Goal: Transaction & Acquisition: Subscribe to service/newsletter

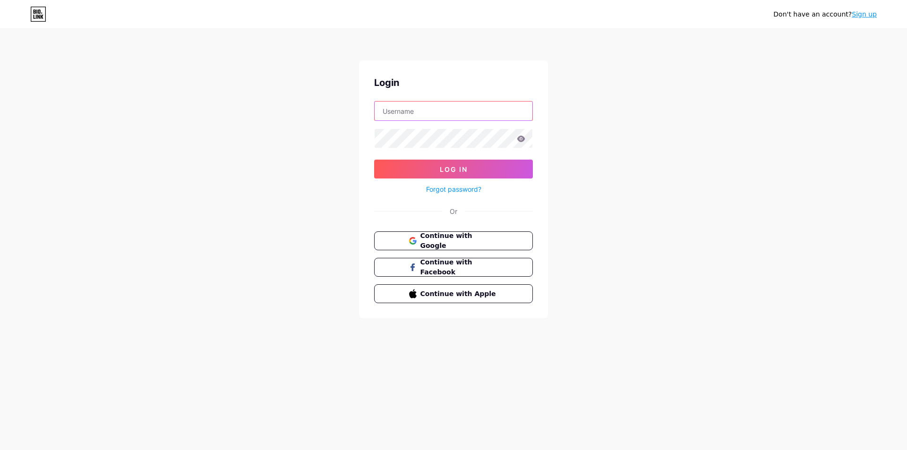
click at [463, 106] on input "text" at bounding box center [454, 111] width 158 height 19
type input "[EMAIL_ADDRESS][DOMAIN_NAME]"
click at [464, 241] on span "Continue with Google" at bounding box center [460, 241] width 78 height 20
click at [867, 18] on link "Sign up" at bounding box center [864, 14] width 25 height 8
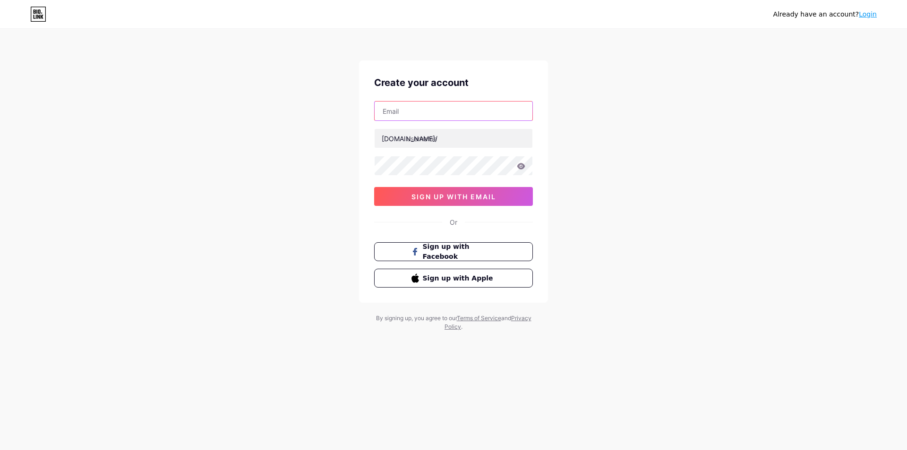
click at [408, 116] on input "text" at bounding box center [454, 111] width 158 height 19
type input "[EMAIL_ADDRESS][DOMAIN_NAME]"
click at [427, 139] on input "text" at bounding box center [454, 138] width 158 height 19
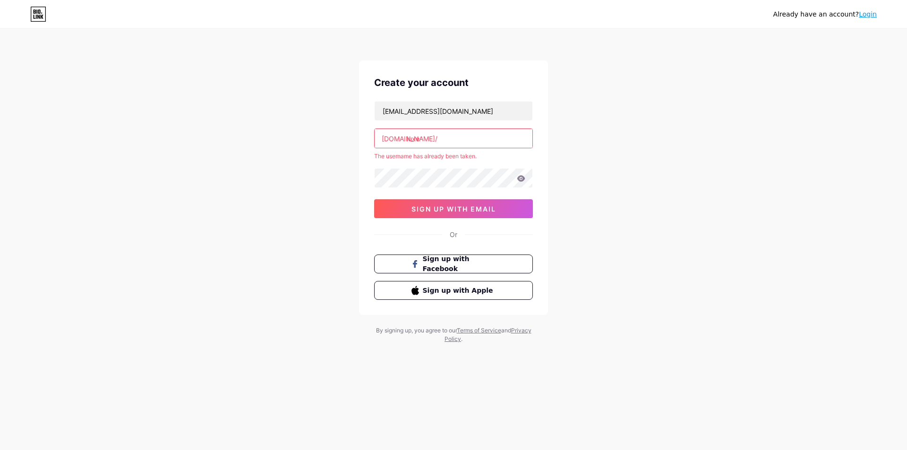
click at [432, 143] on input "luxe" at bounding box center [454, 138] width 158 height 19
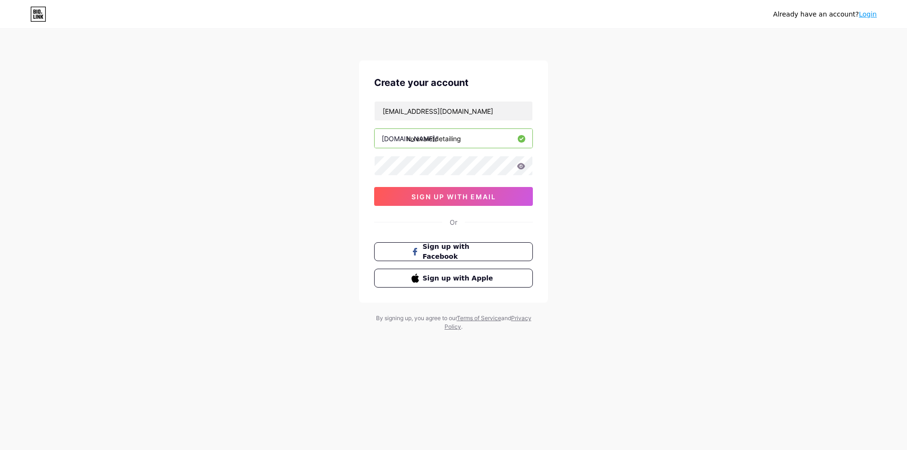
type input "luxevaletdetailing"
click at [434, 137] on input "luxevaletdetailing" at bounding box center [454, 138] width 158 height 19
click at [471, 194] on span "sign up with email" at bounding box center [454, 197] width 85 height 8
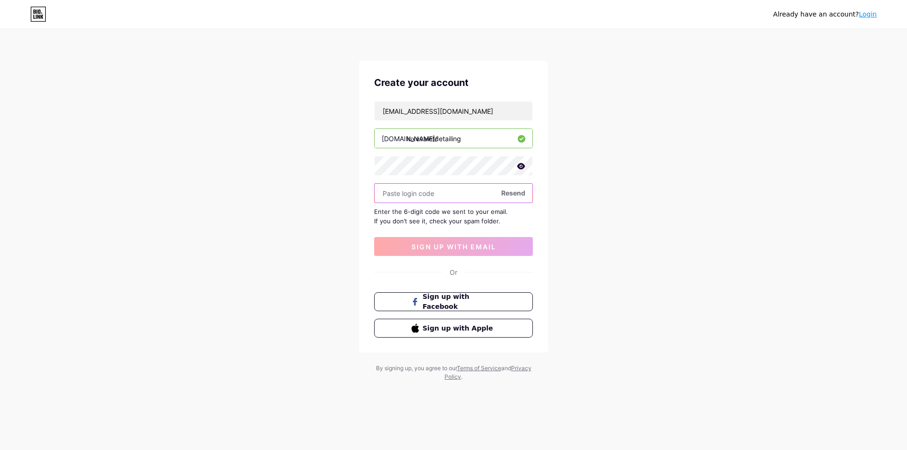
click at [435, 201] on input "text" at bounding box center [454, 193] width 158 height 19
type input "957268"
click at [471, 247] on span "sign up with email" at bounding box center [454, 247] width 85 height 8
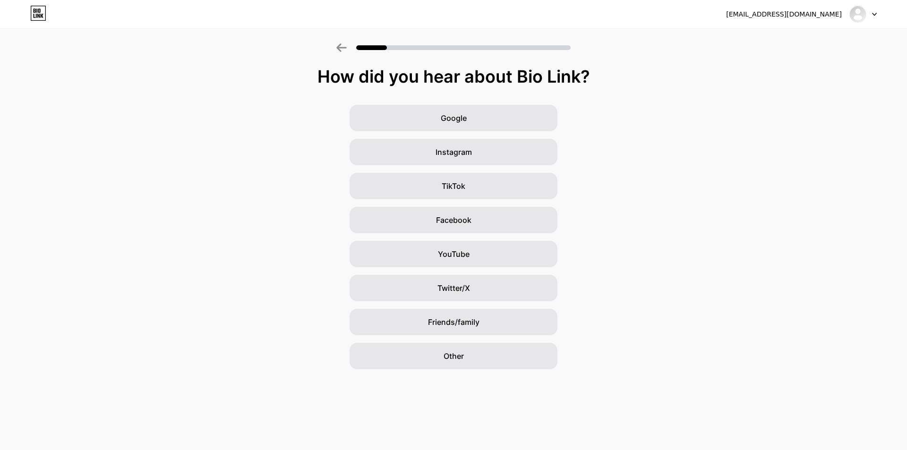
click at [496, 118] on div "Google" at bounding box center [454, 118] width 208 height 26
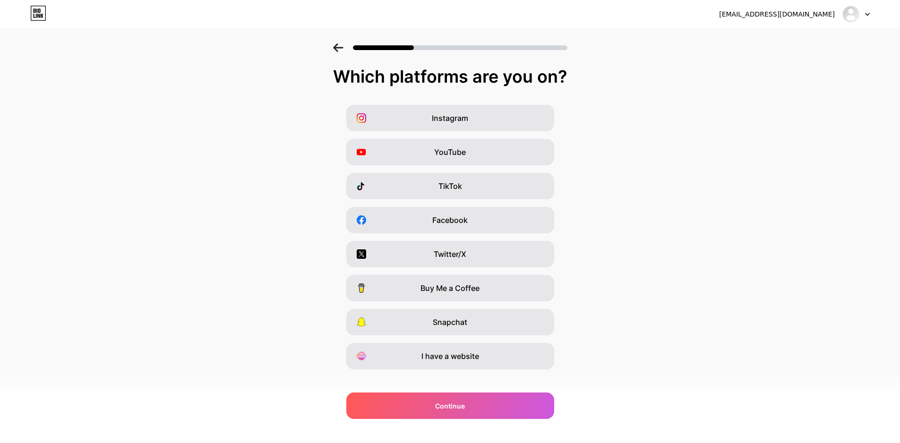
click at [498, 120] on div "Instagram" at bounding box center [450, 118] width 208 height 26
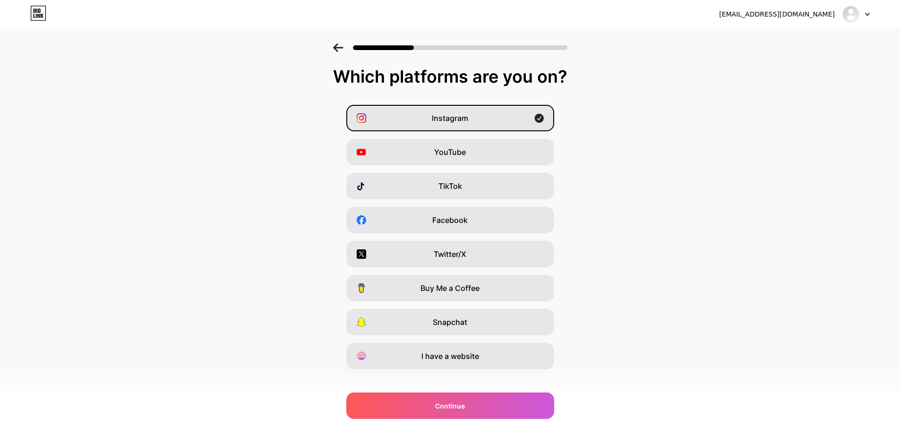
click at [450, 190] on span "TikTok" at bounding box center [450, 185] width 24 height 11
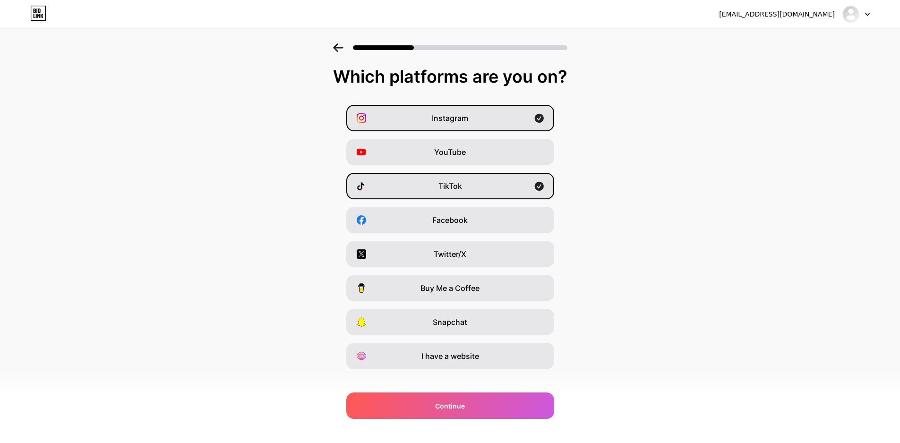
click at [450, 364] on div "I have a website" at bounding box center [450, 356] width 208 height 26
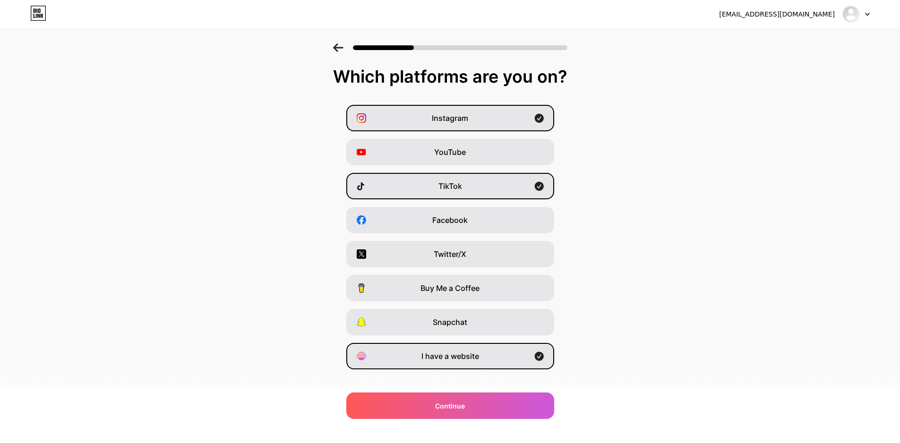
click at [450, 400] on div "Continue" at bounding box center [450, 406] width 208 height 26
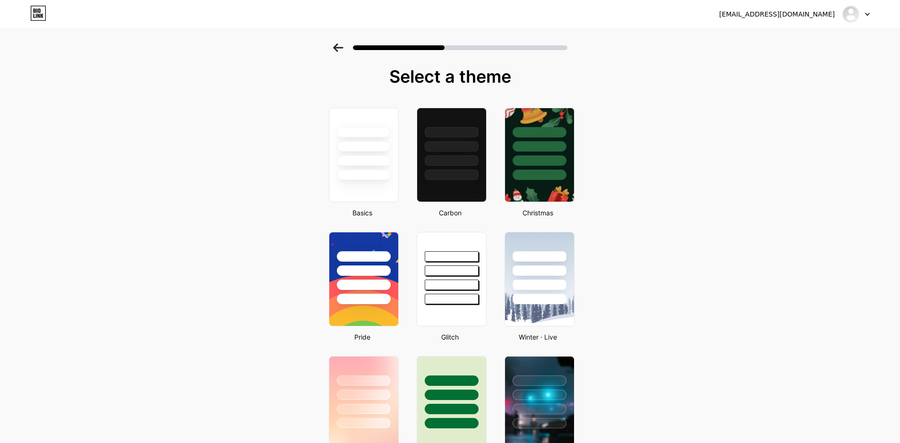
click at [444, 154] on div at bounding box center [451, 144] width 69 height 72
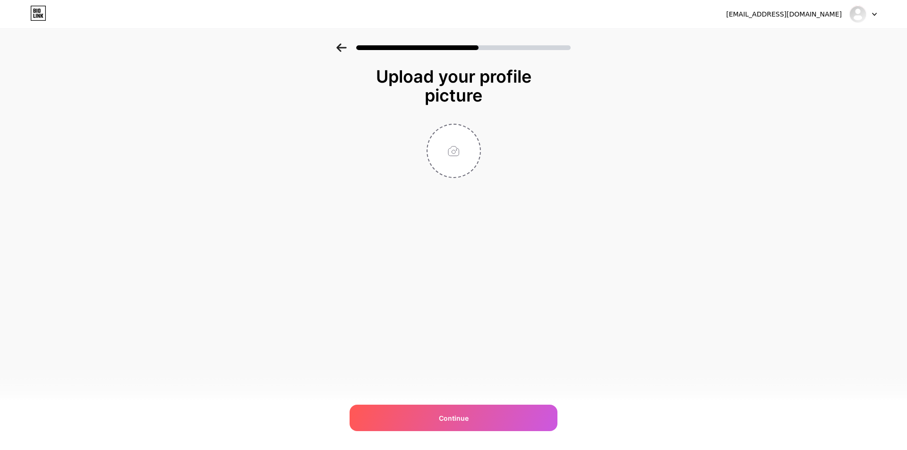
click at [459, 149] on input "file" at bounding box center [454, 151] width 52 height 52
type input "C:\fakepath\NEW.PNG"
click at [476, 130] on icon at bounding box center [474, 130] width 3 height 3
click at [461, 413] on span "Continue" at bounding box center [454, 418] width 30 height 10
click at [454, 155] on input "file" at bounding box center [454, 151] width 52 height 52
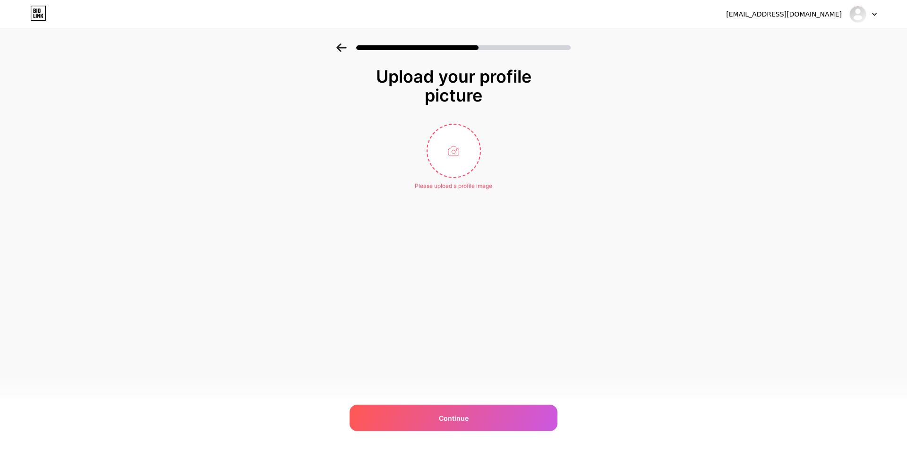
type input "C:\fakepath\Air Freshner.png"
click at [474, 127] on circle at bounding box center [475, 131] width 10 height 10
click at [451, 153] on input "file" at bounding box center [454, 151] width 52 height 52
type input "C:\fakepath\NEW.PNG"
click at [436, 422] on div "Continue" at bounding box center [454, 418] width 208 height 26
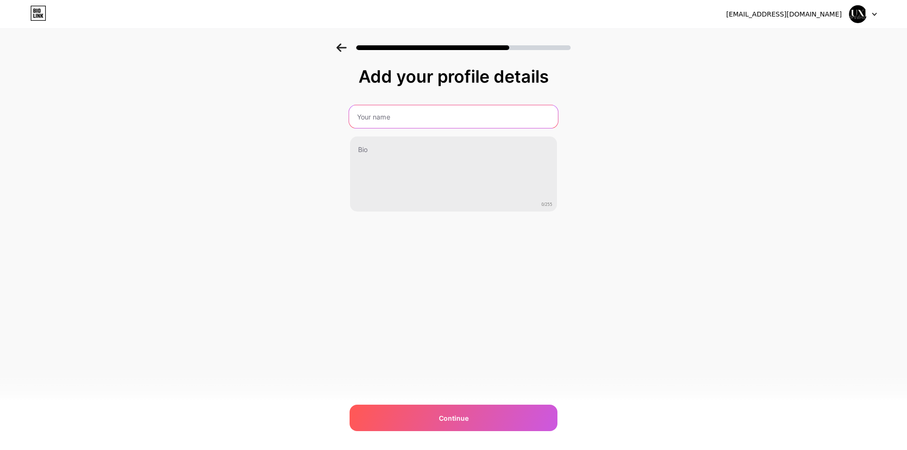
click at [397, 113] on input "text" at bounding box center [453, 116] width 209 height 23
type input "LUXE"
click at [416, 287] on div "[EMAIL_ADDRESS][DOMAIN_NAME] Logout Link Copied Add your profile details LUXE 0…" at bounding box center [453, 225] width 907 height 450
click at [440, 413] on div "Continue" at bounding box center [454, 418] width 208 height 26
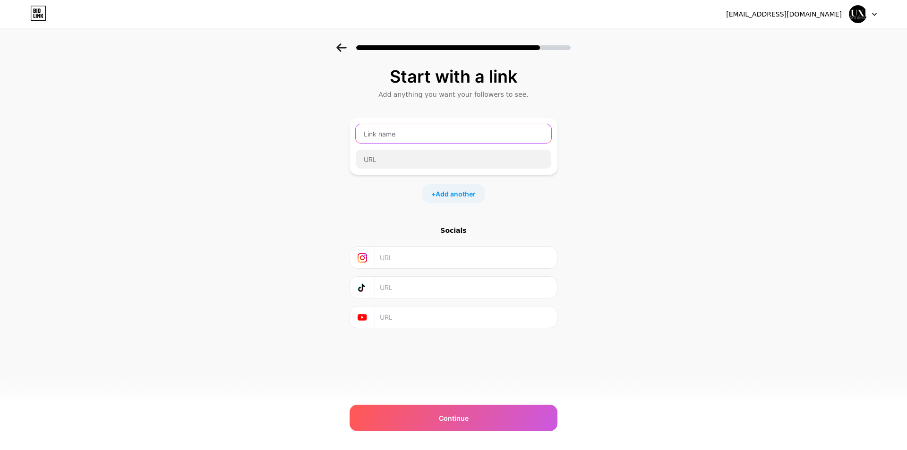
click at [397, 135] on input "text" at bounding box center [454, 133] width 196 height 19
type input "LUXE"
click at [409, 252] on input "text" at bounding box center [466, 257] width 172 height 21
click at [395, 258] on input "text" at bounding box center [466, 257] width 172 height 21
paste input "[URL][DOMAIN_NAME]"
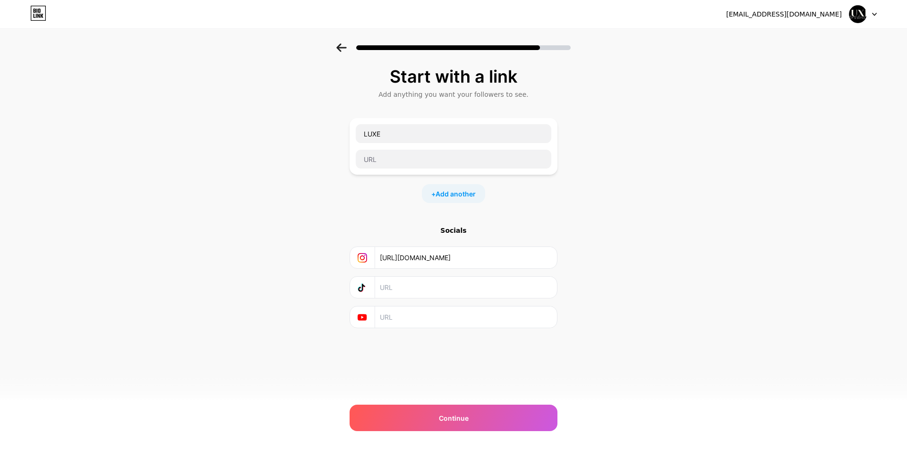
type input "[URL][DOMAIN_NAME]"
click at [404, 291] on input "text" at bounding box center [466, 287] width 172 height 21
paste input "[URL][DOMAIN_NAME]"
type input "[URL][DOMAIN_NAME]"
click at [368, 319] on div at bounding box center [362, 317] width 25 height 21
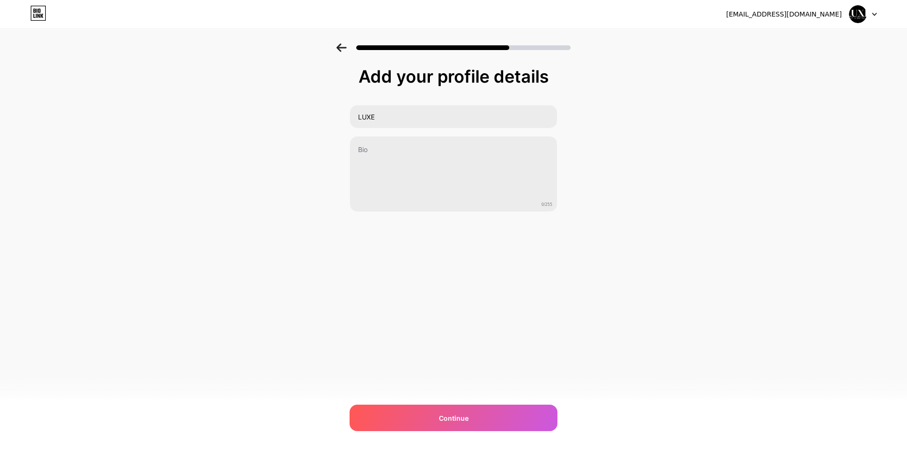
click at [429, 412] on div "Continue" at bounding box center [454, 418] width 208 height 26
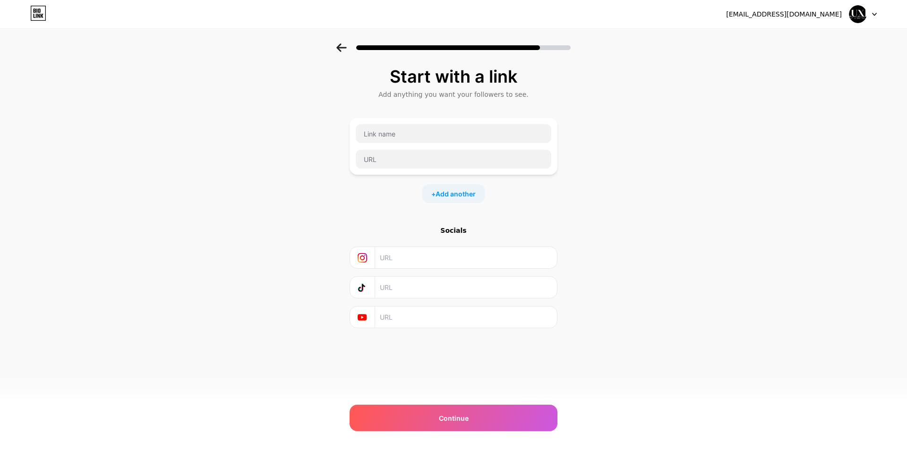
click at [336, 47] on icon at bounding box center [341, 47] width 10 height 9
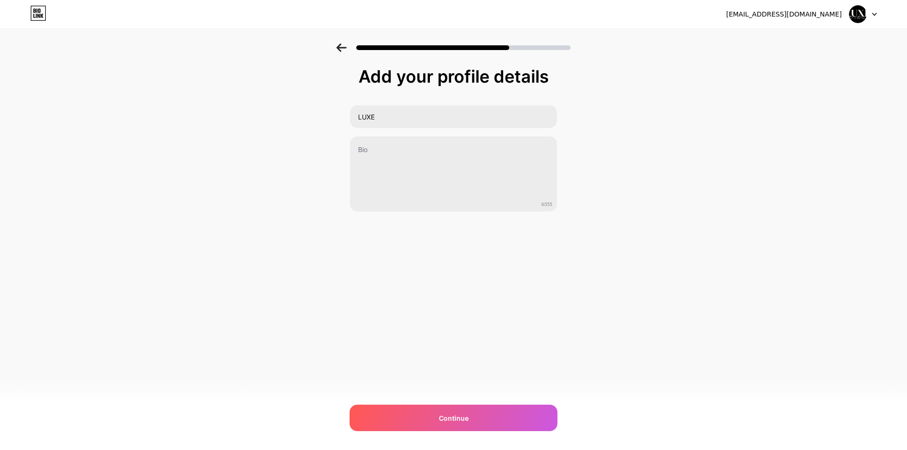
click at [336, 47] on icon at bounding box center [341, 47] width 10 height 9
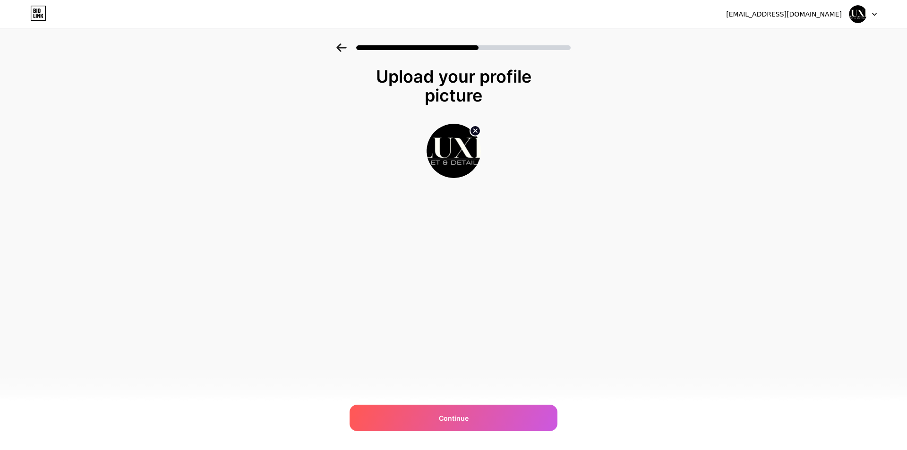
click at [336, 47] on icon at bounding box center [341, 47] width 10 height 9
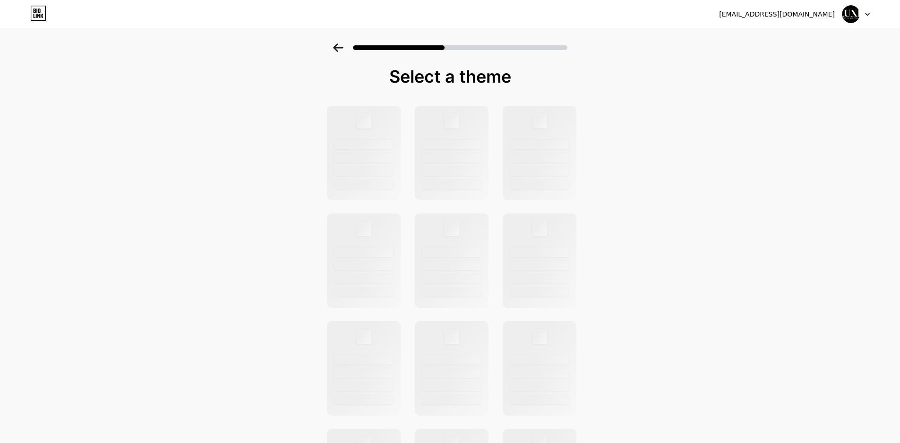
click at [336, 47] on icon at bounding box center [338, 47] width 10 height 9
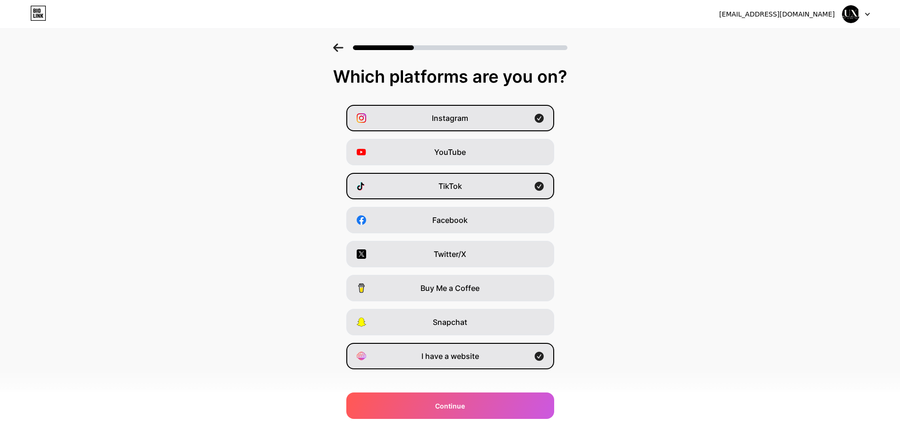
click at [439, 405] on span "Continue" at bounding box center [450, 406] width 30 height 10
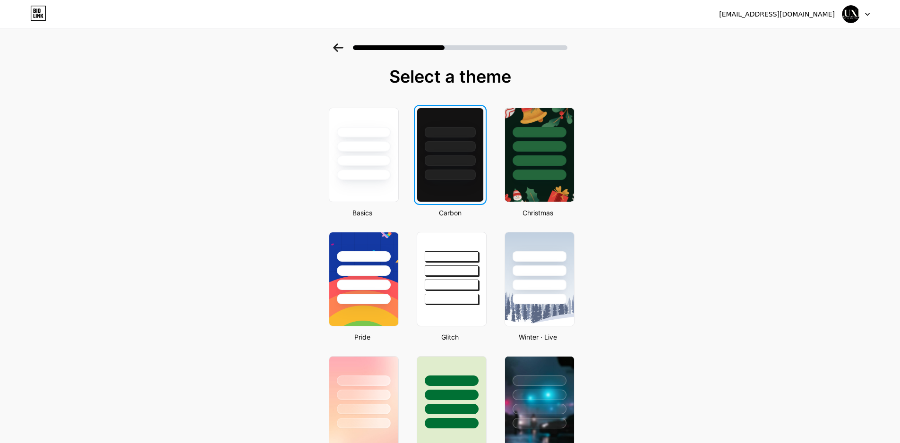
click at [447, 150] on div at bounding box center [450, 146] width 51 height 10
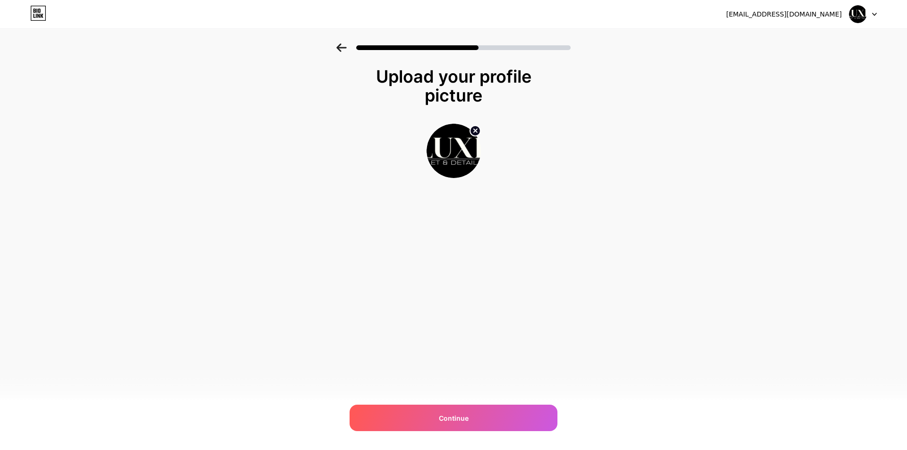
click at [447, 417] on span "Continue" at bounding box center [454, 418] width 30 height 10
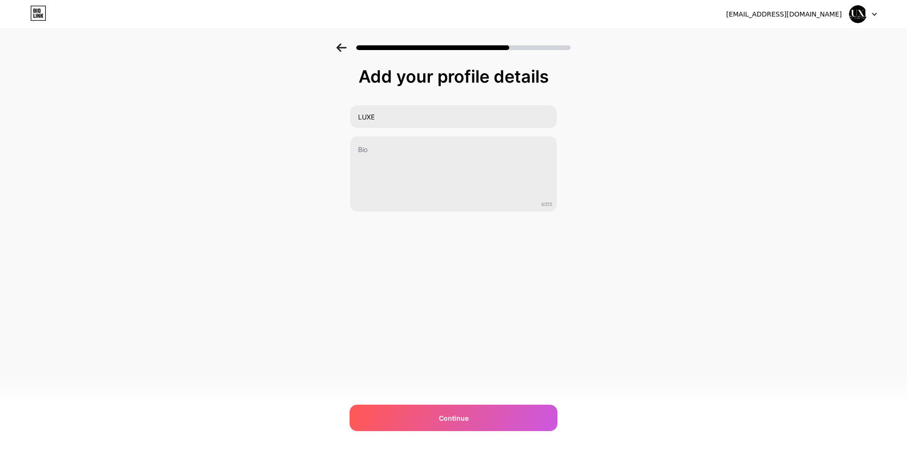
click at [448, 416] on span "Continue" at bounding box center [454, 418] width 30 height 10
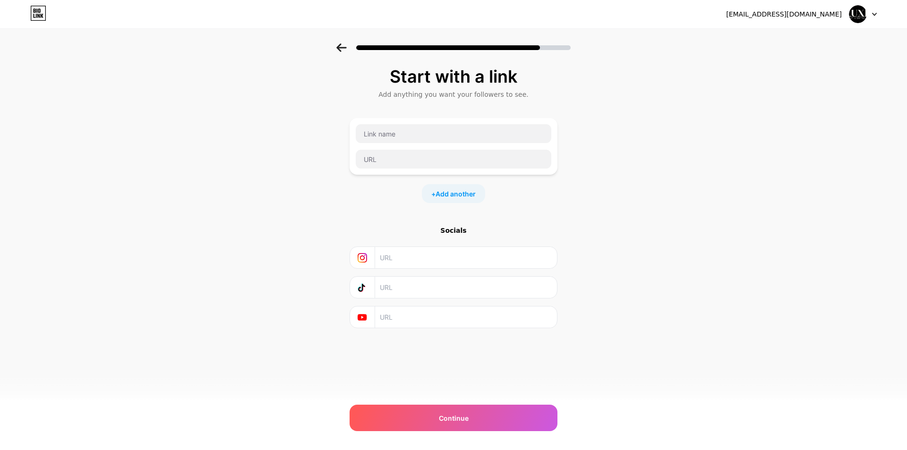
click at [391, 289] on input "text" at bounding box center [466, 287] width 172 height 21
paste input "[URL][DOMAIN_NAME]"
type input "[URL][DOMAIN_NAME]"
click at [391, 260] on input "text" at bounding box center [466, 257] width 172 height 21
paste input "[URL][DOMAIN_NAME]"
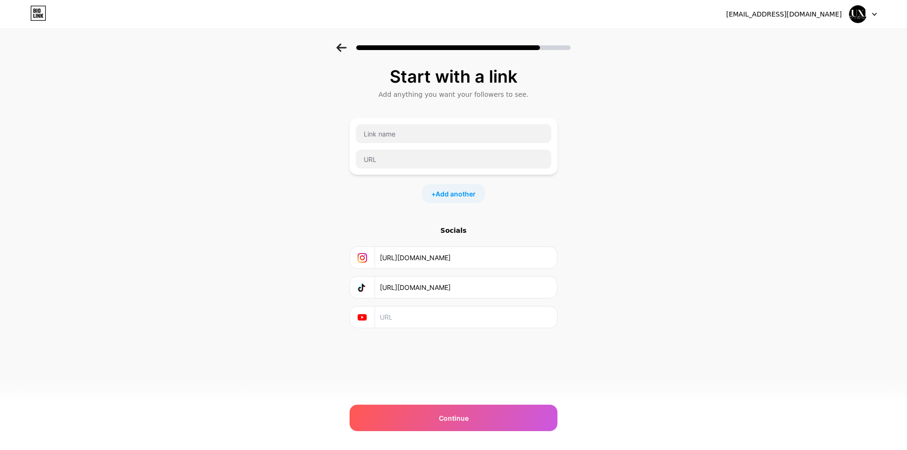
type input "[URL][DOMAIN_NAME]"
click at [394, 165] on input "text" at bounding box center [454, 159] width 196 height 19
paste input "https://luxeluxurydetailing.co.uk/our-services/"
type input "https://luxeluxurydetailing.co.uk/our-services/"
click at [463, 413] on div "Continue" at bounding box center [454, 418] width 208 height 26
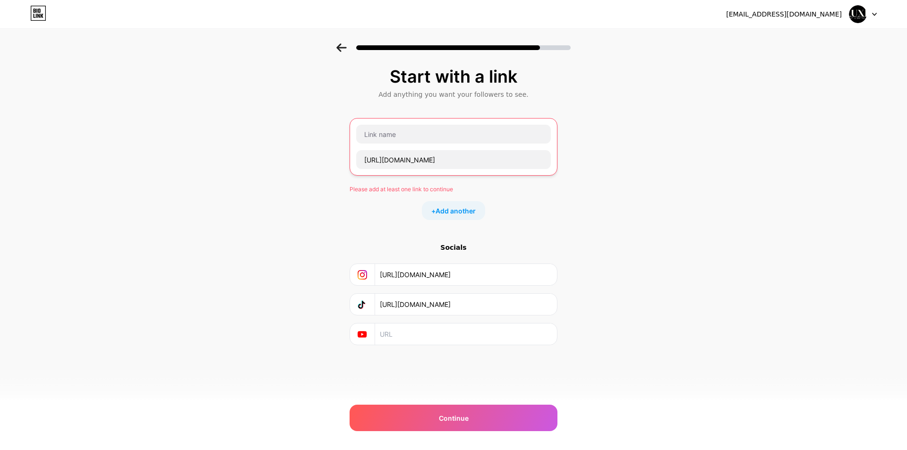
click at [451, 207] on span "Add another" at bounding box center [456, 211] width 40 height 10
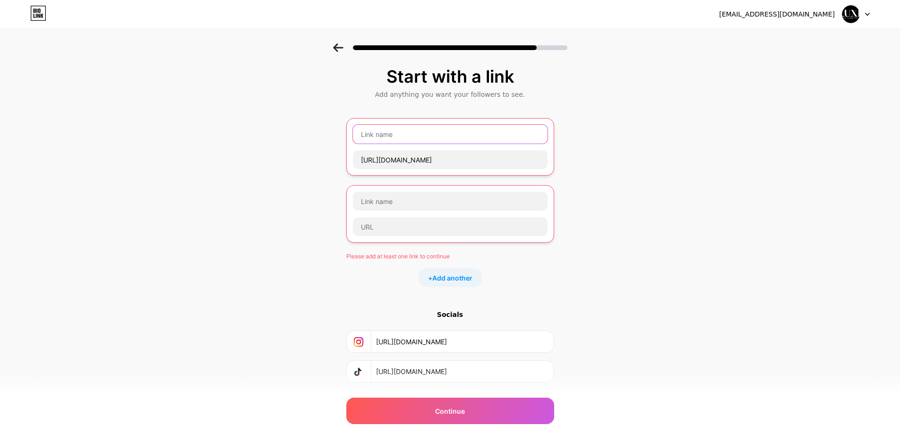
click at [397, 130] on input "text" at bounding box center [450, 134] width 195 height 19
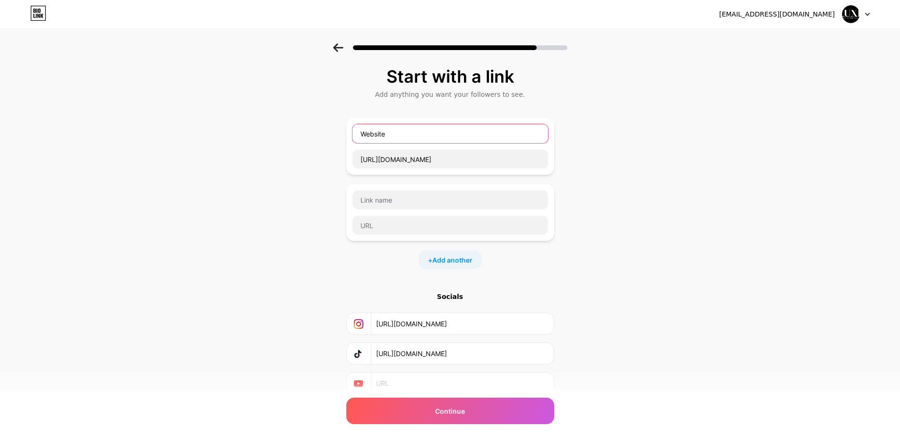
type input "Website"
click at [472, 413] on div "Continue" at bounding box center [450, 411] width 208 height 26
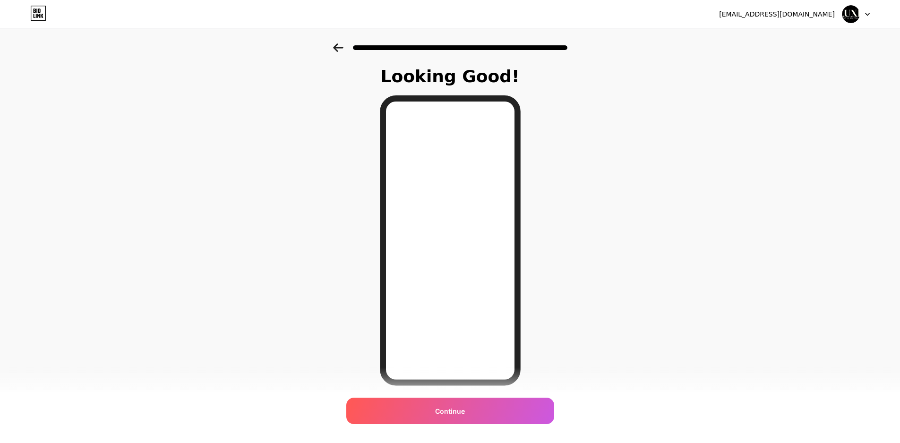
click at [340, 44] on icon at bounding box center [338, 47] width 10 height 9
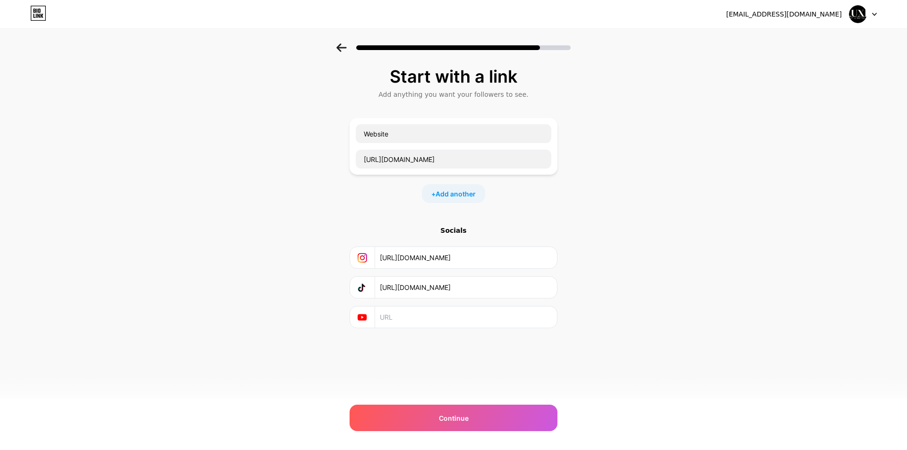
click at [455, 194] on span "Add another" at bounding box center [456, 194] width 40 height 10
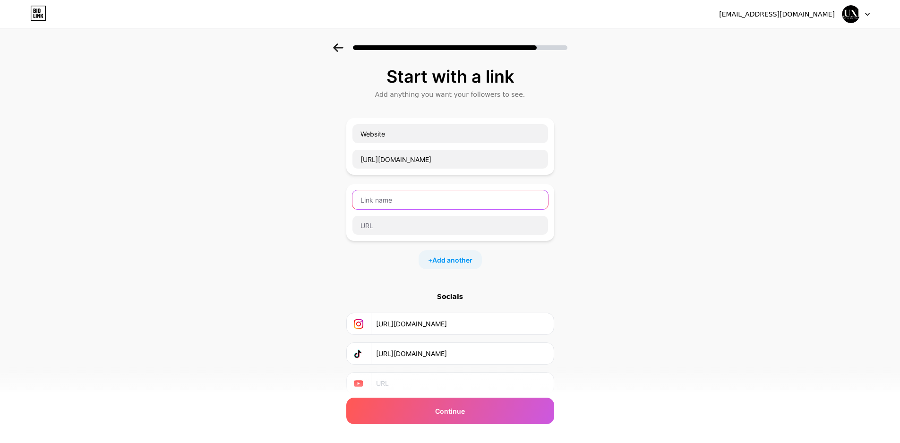
click at [455, 194] on input "text" at bounding box center [450, 199] width 196 height 19
type input "Instagram"
drag, startPoint x: 545, startPoint y: 326, endPoint x: 374, endPoint y: 271, distance: 179.5
click at [371, 323] on div "[URL][DOMAIN_NAME]" at bounding box center [450, 323] width 196 height 21
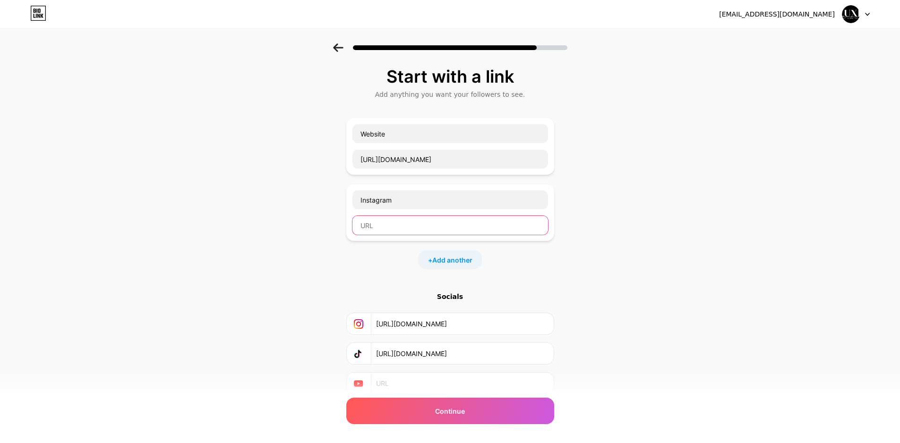
click at [378, 222] on input "text" at bounding box center [450, 225] width 196 height 19
paste input "[URL][DOMAIN_NAME]"
type input "[URL][DOMAIN_NAME]"
click at [468, 256] on span "Add another" at bounding box center [452, 260] width 40 height 10
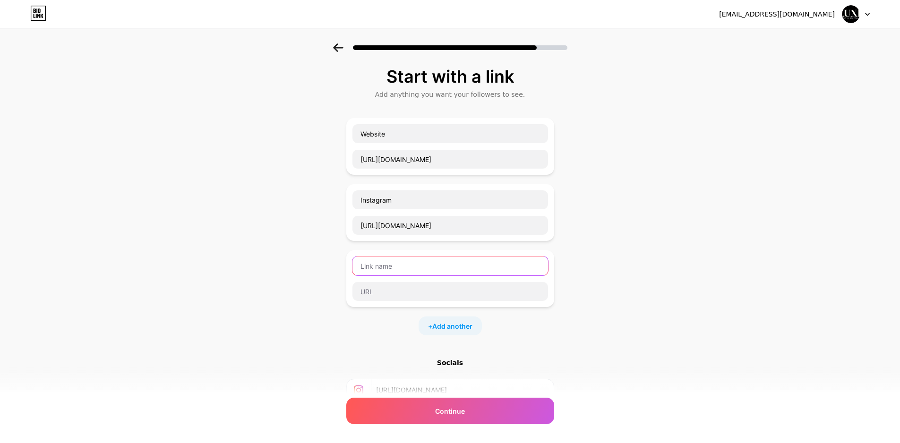
click at [441, 269] on input "text" at bounding box center [450, 266] width 196 height 19
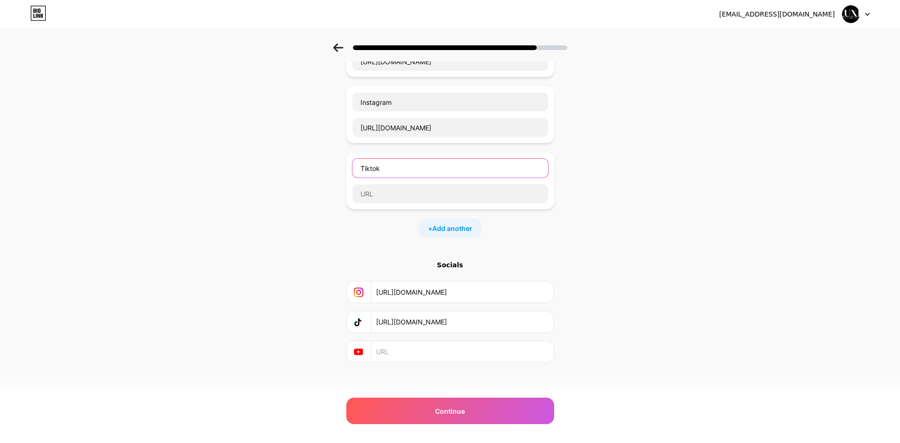
scroll to position [103, 0]
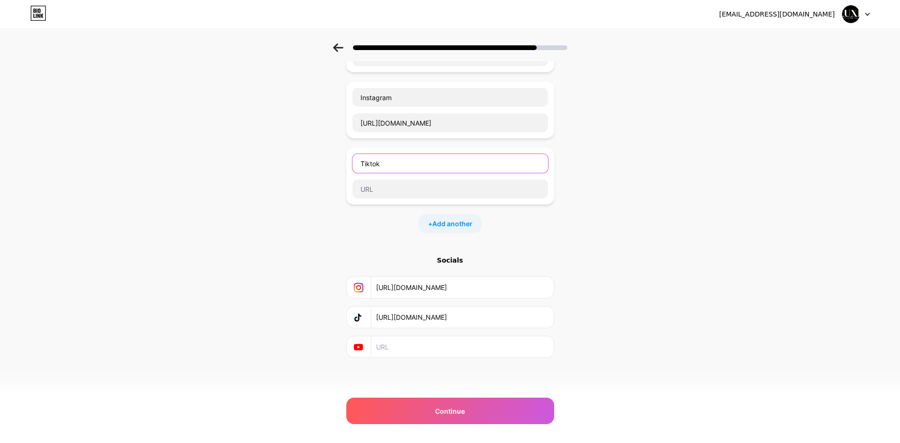
type input "Tiktok"
drag, startPoint x: 524, startPoint y: 321, endPoint x: 305, endPoint y: 316, distance: 219.3
click at [305, 316] on div "Start with a link Add anything you want your followers to see. Website https://…" at bounding box center [450, 173] width 900 height 464
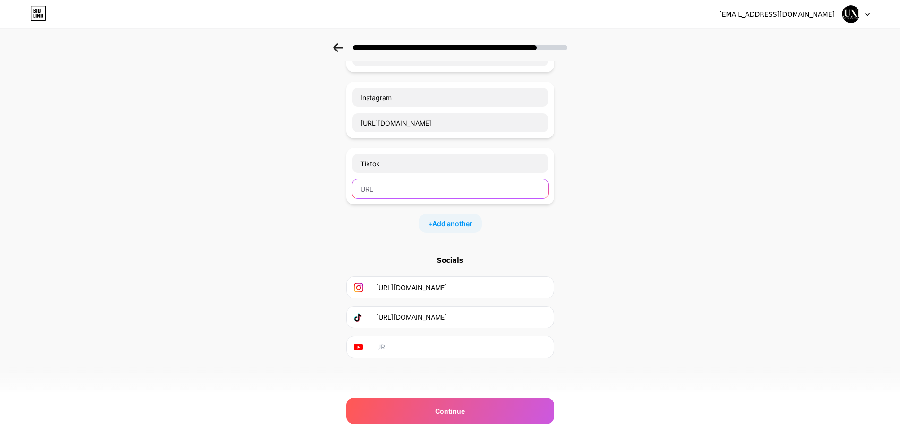
click at [388, 193] on input "text" at bounding box center [450, 189] width 196 height 19
paste input "[URL][DOMAIN_NAME]"
type input "[URL][DOMAIN_NAME]"
click at [462, 414] on span "Continue" at bounding box center [450, 411] width 30 height 10
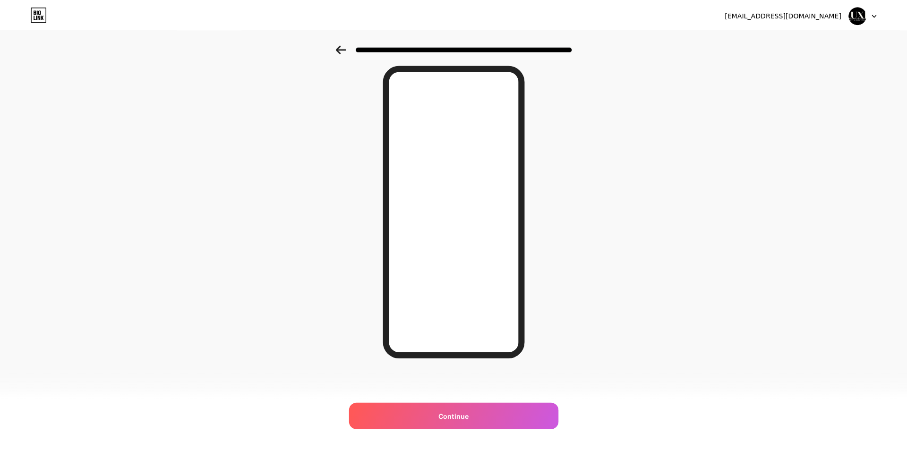
scroll to position [0, 0]
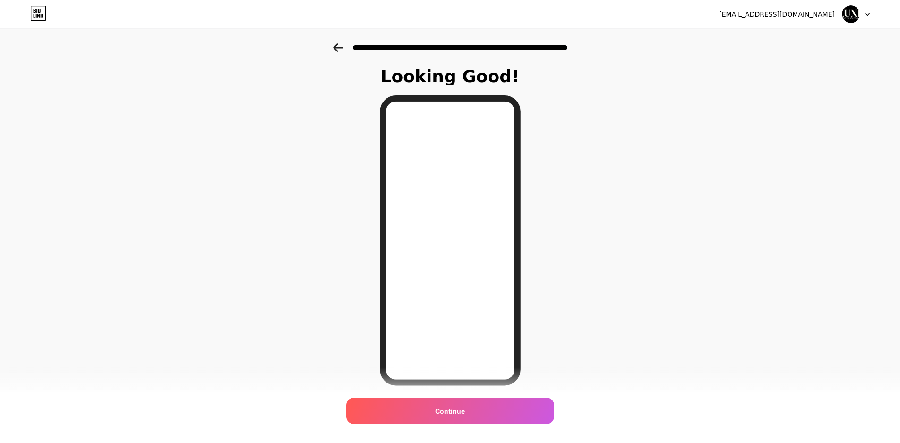
click at [454, 415] on span "Continue" at bounding box center [450, 411] width 30 height 10
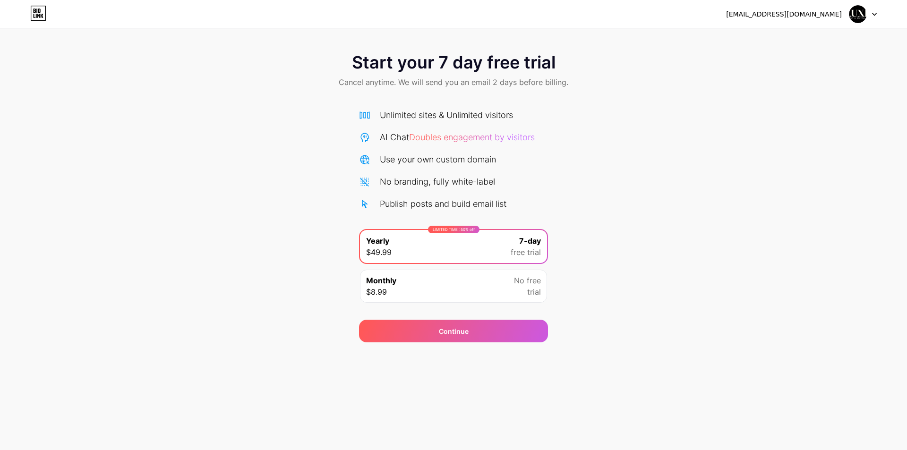
click at [414, 358] on div "enquiries@luxeluxurydetailing.co.uk Logout Link Copied Start your 7 day free tr…" at bounding box center [453, 225] width 907 height 450
